Goal: Information Seeking & Learning: Learn about a topic

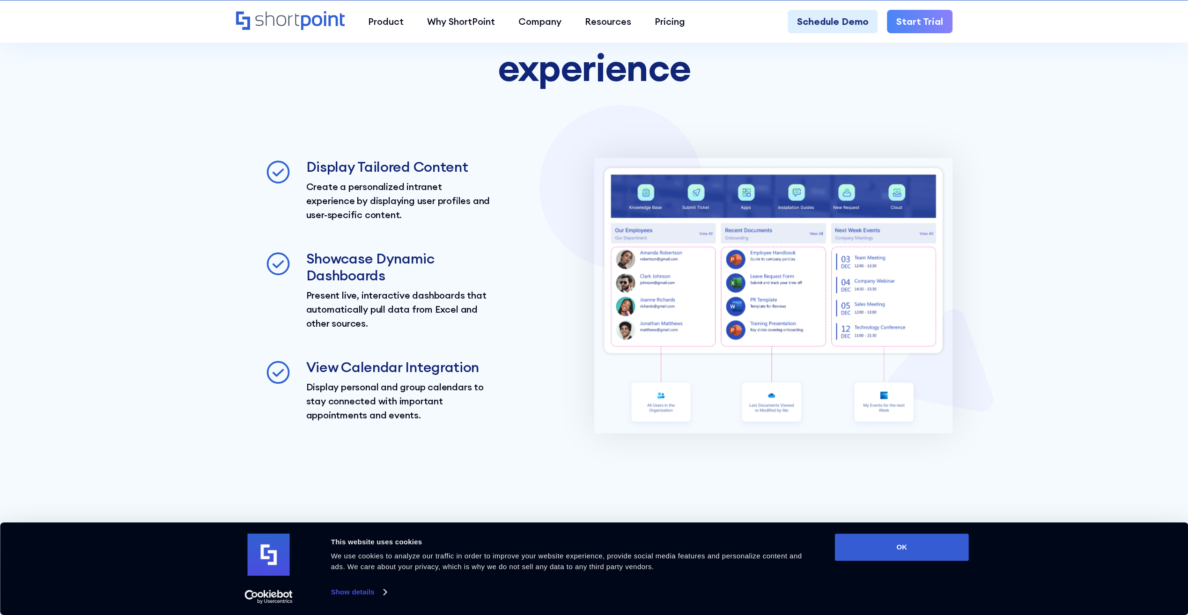
scroll to position [1924, 0]
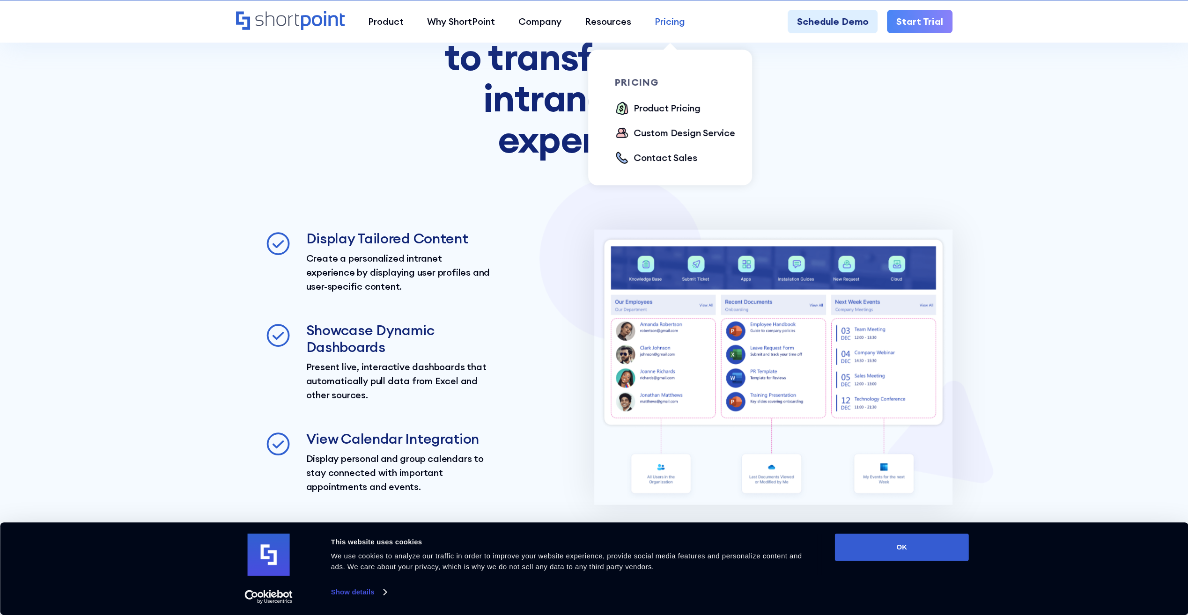
click at [666, 21] on div "Pricing" at bounding box center [670, 22] width 30 height 14
click at [656, 111] on div "Product Pricing" at bounding box center [667, 108] width 67 height 14
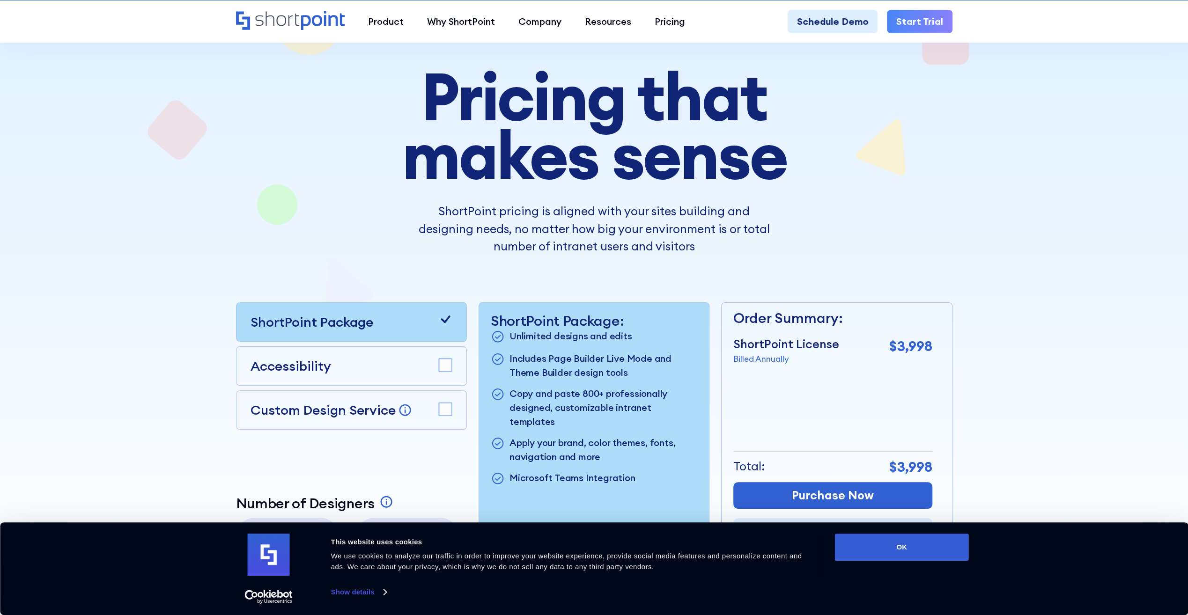
scroll to position [74, 0]
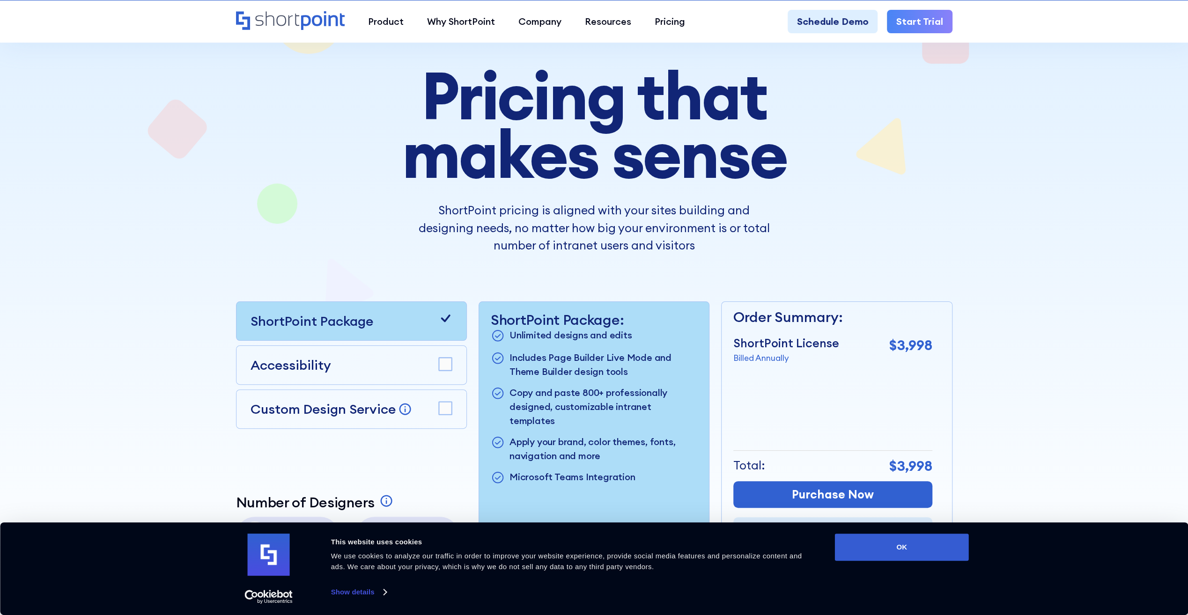
click at [447, 361] on rect at bounding box center [445, 364] width 13 height 13
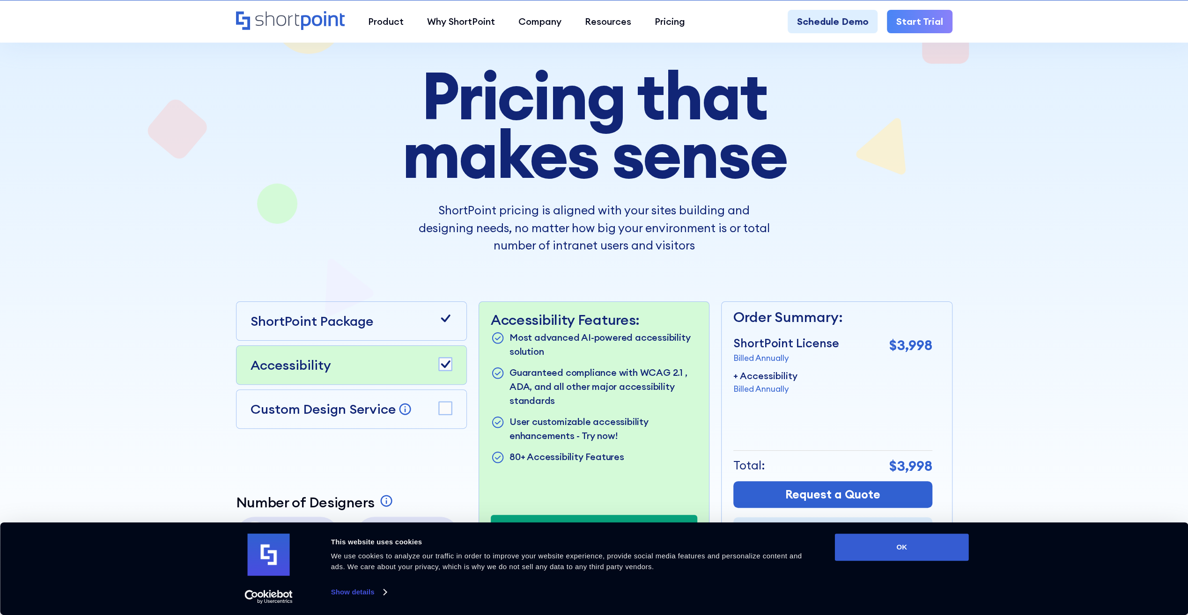
click at [444, 404] on rect at bounding box center [445, 408] width 13 height 13
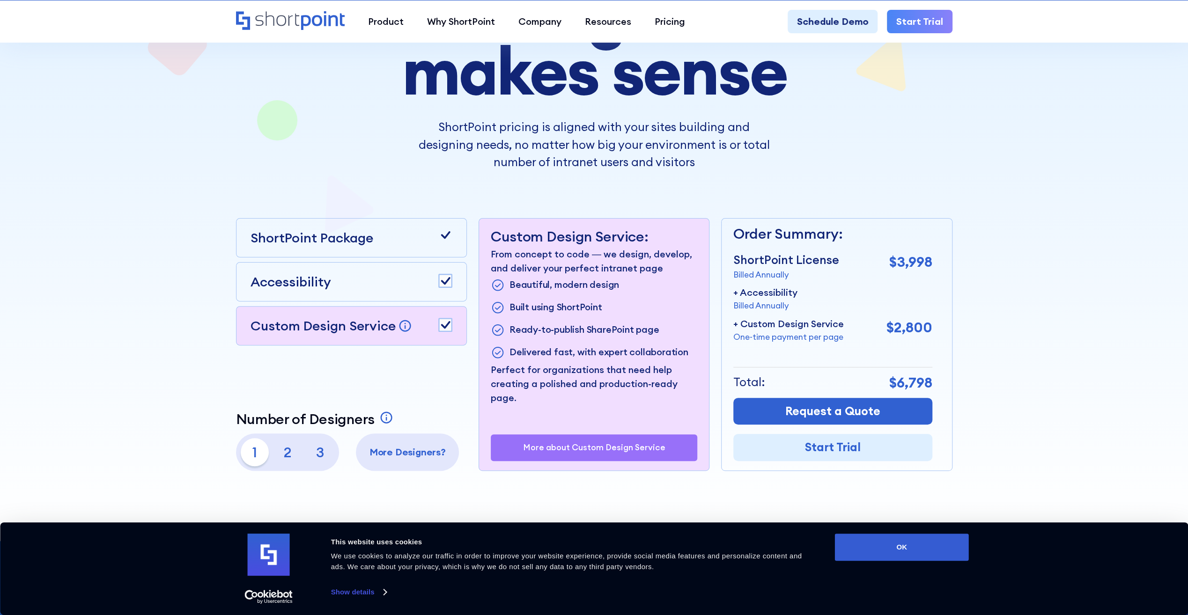
scroll to position [166, 0]
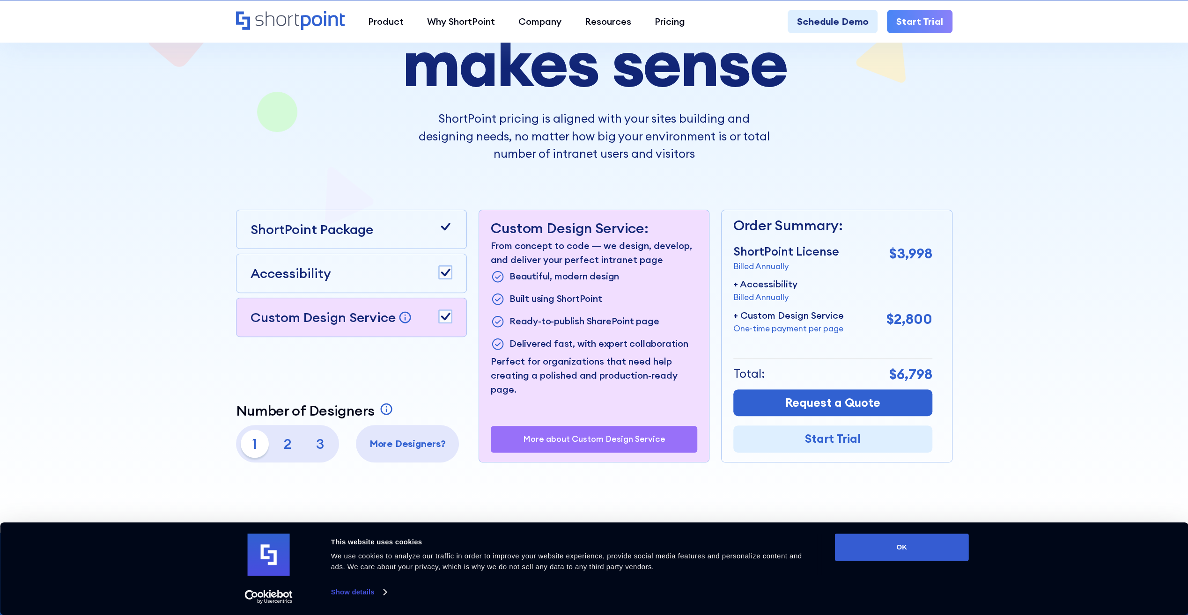
click at [443, 318] on icon at bounding box center [445, 316] width 9 height 7
click at [448, 275] on rect at bounding box center [445, 272] width 13 height 13
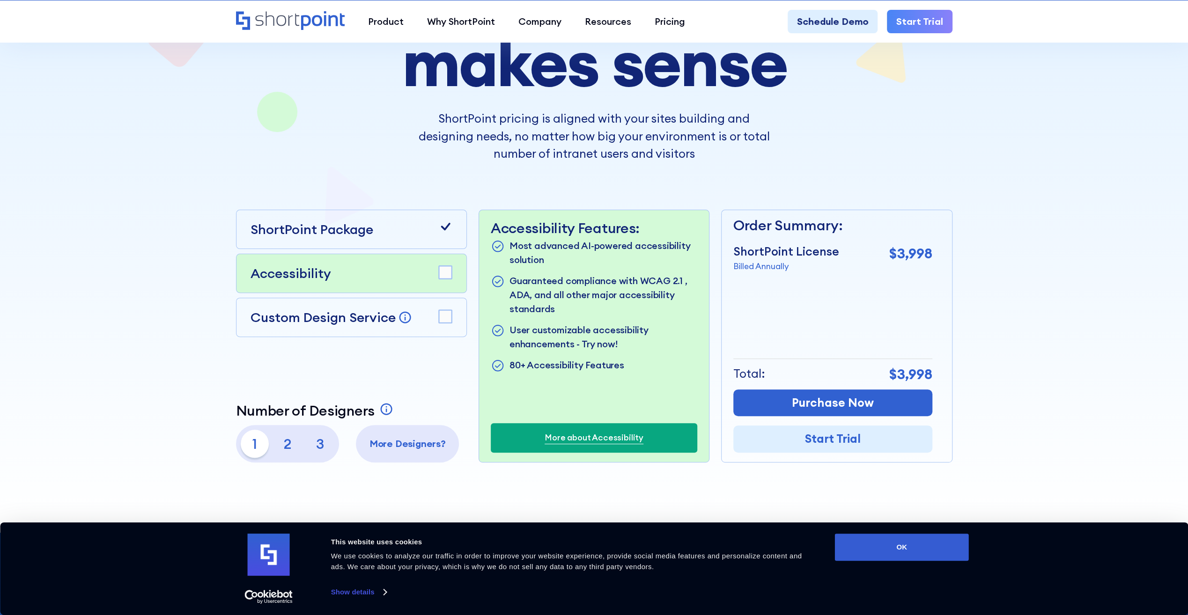
click at [447, 220] on icon at bounding box center [445, 227] width 14 height 14
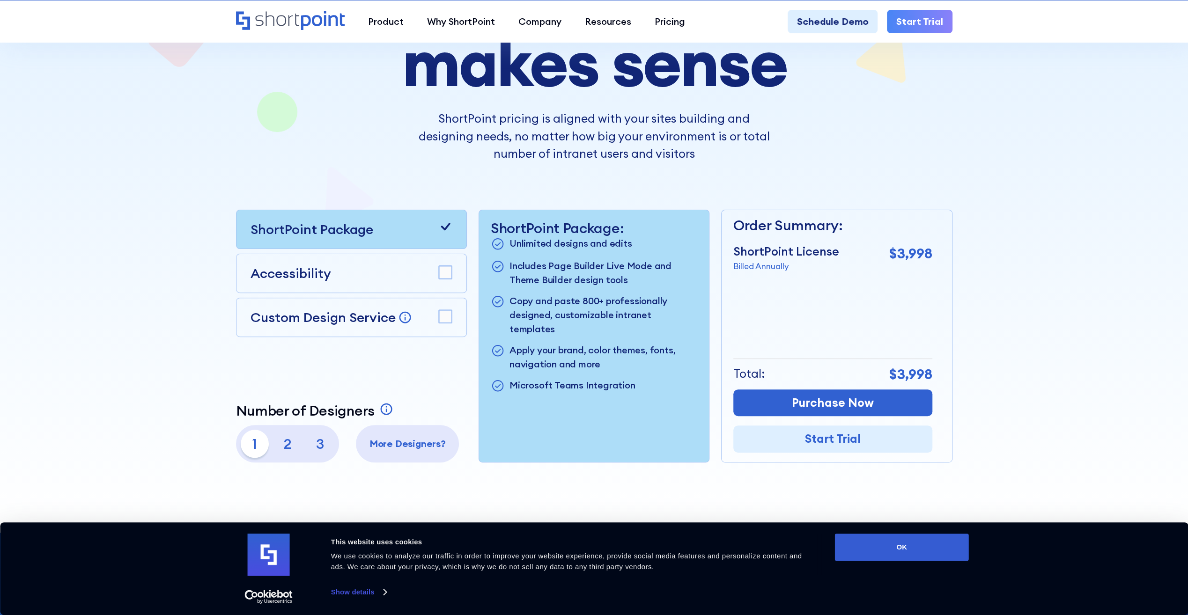
click at [446, 272] on rect at bounding box center [445, 272] width 13 height 13
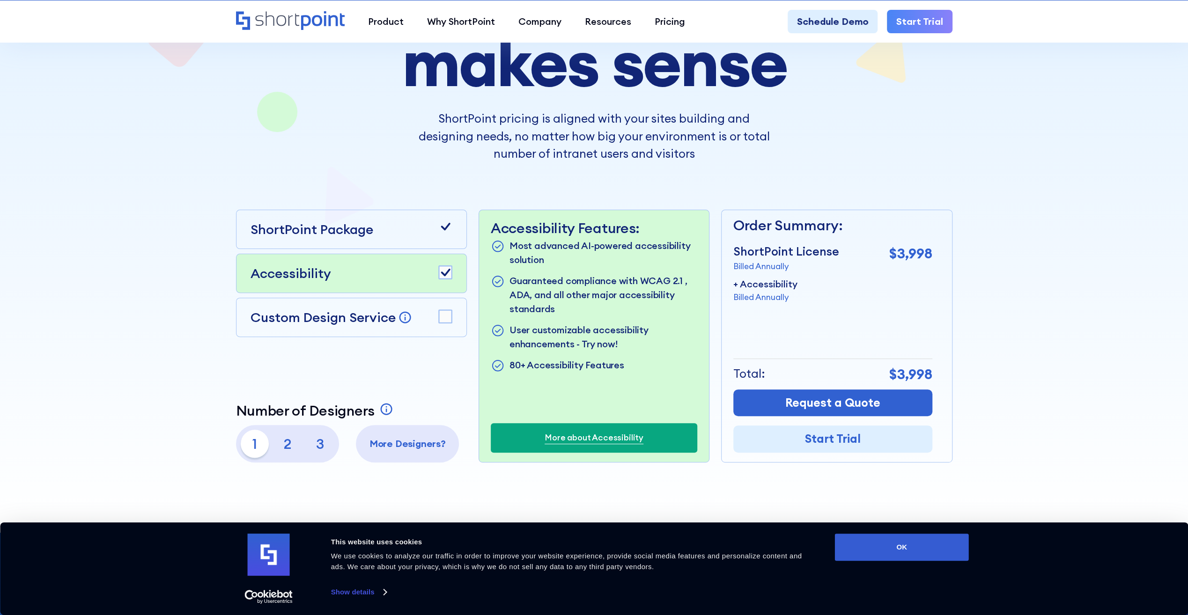
click at [287, 448] on p "2" at bounding box center [287, 444] width 28 height 28
click at [312, 448] on p "3" at bounding box center [320, 444] width 28 height 28
click at [255, 444] on p "1" at bounding box center [255, 444] width 28 height 28
